Goal: Task Accomplishment & Management: Use online tool/utility

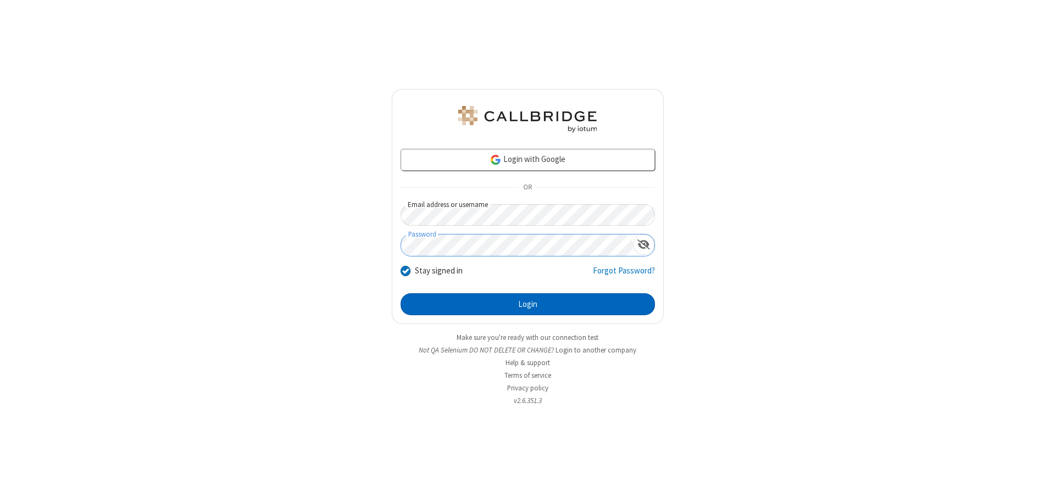
click at [527, 304] on button "Login" at bounding box center [528, 304] width 254 height 22
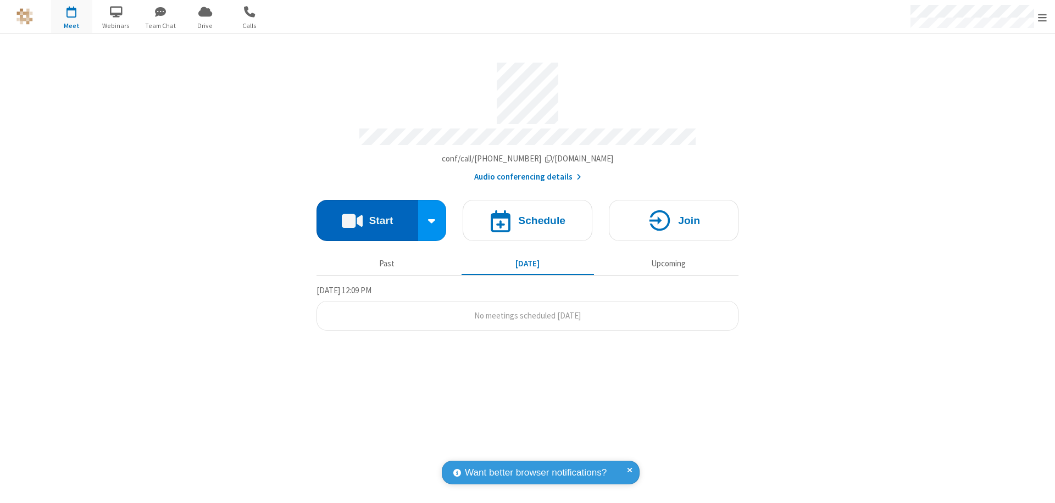
click at [367, 215] on button "Start" at bounding box center [367, 220] width 102 height 41
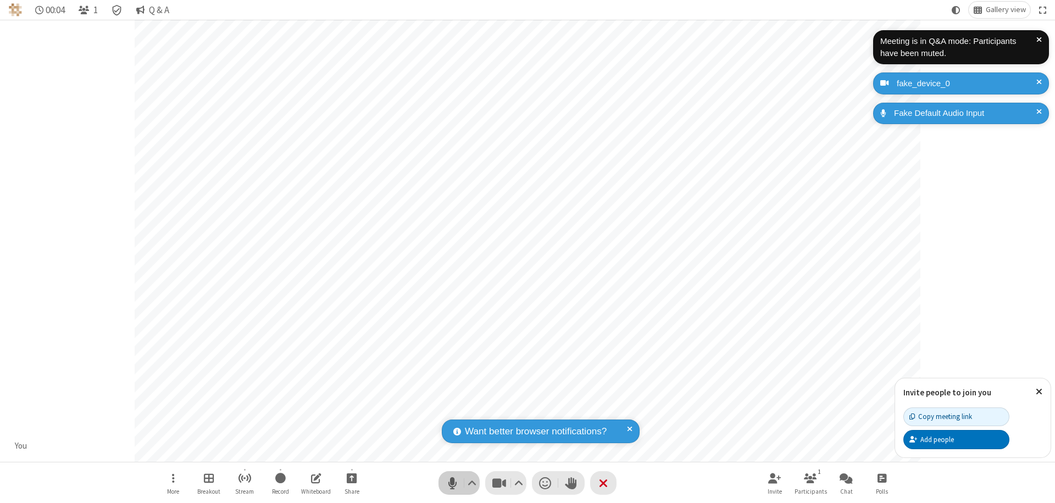
click at [452, 483] on span "Mute (⌘+Shift+A)" at bounding box center [452, 483] width 16 height 16
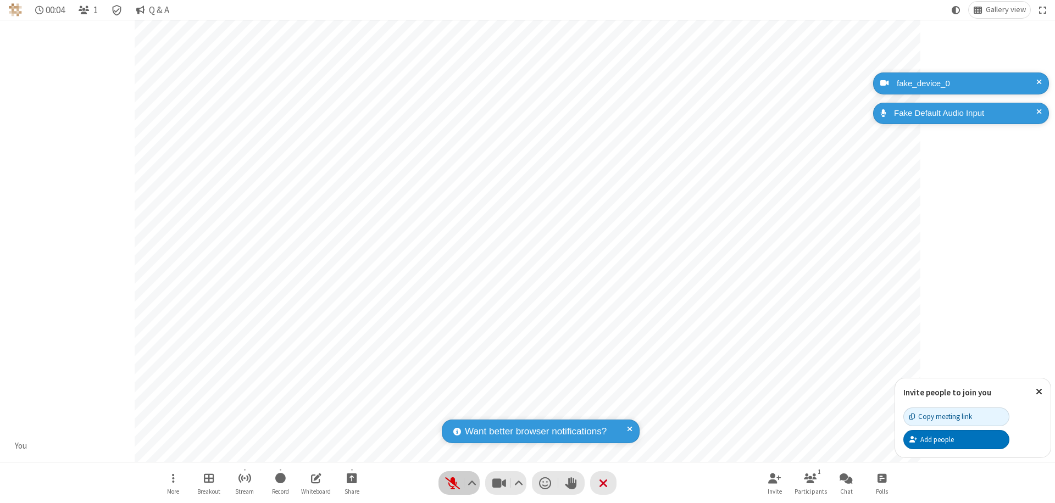
click at [452, 483] on span "Unmute (⌘+Shift+A)" at bounding box center [452, 483] width 16 height 16
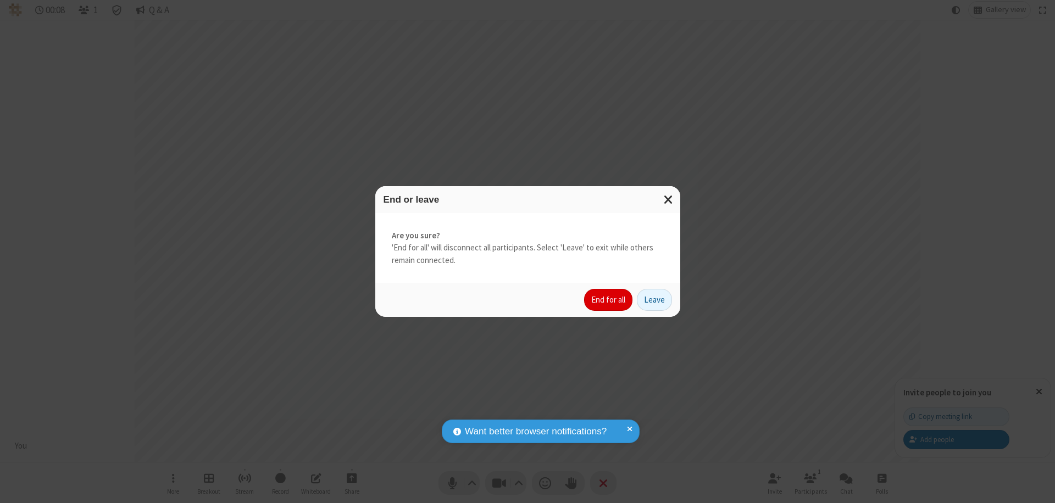
click at [609, 300] on button "End for all" at bounding box center [608, 300] width 48 height 22
